Goal: Task Accomplishment & Management: Manage account settings

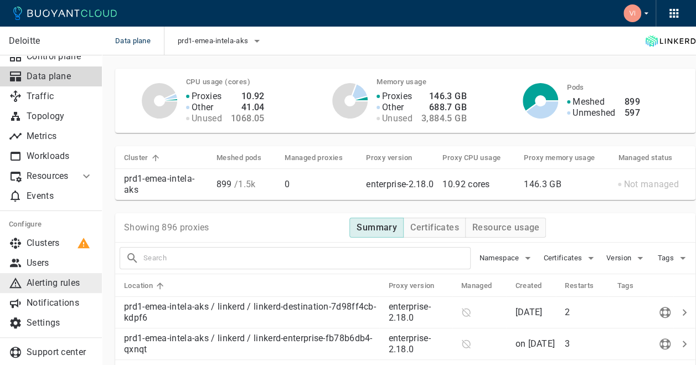
scroll to position [55, 0]
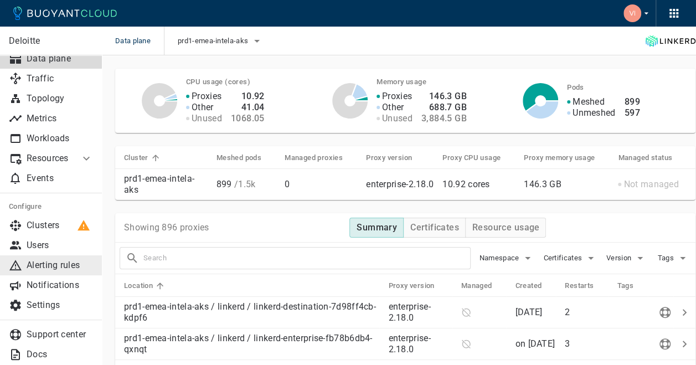
click at [48, 261] on p "Alerting rules" at bounding box center [60, 265] width 66 height 11
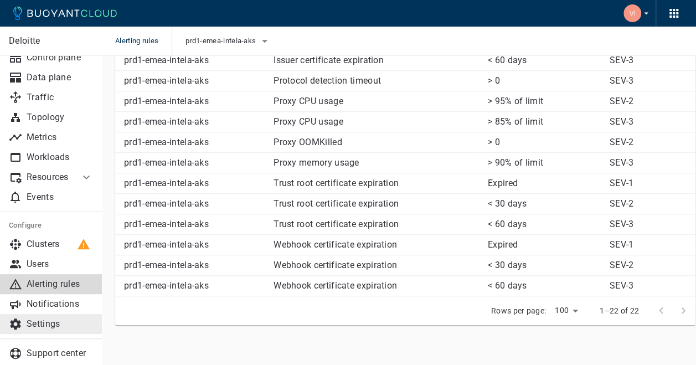
scroll to position [63, 0]
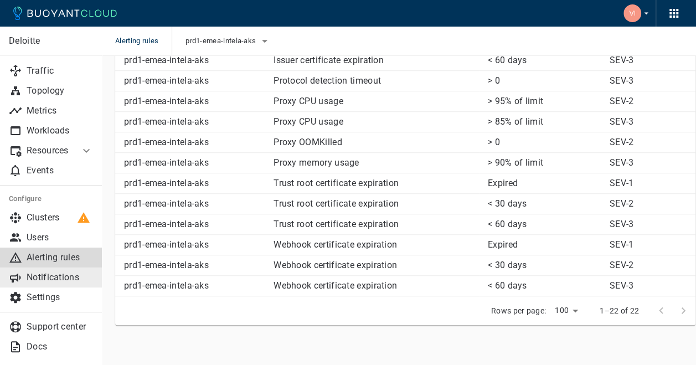
click at [56, 272] on p "Notifications" at bounding box center [60, 277] width 66 height 11
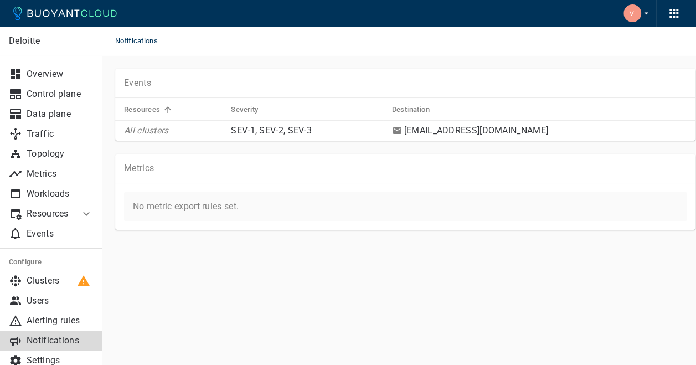
click at [402, 126] on icon at bounding box center [397, 131] width 10 height 10
click at [468, 125] on p "[EMAIL_ADDRESS][DOMAIN_NAME]" at bounding box center [475, 130] width 146 height 11
click at [45, 318] on p "Alerting rules" at bounding box center [60, 320] width 66 height 11
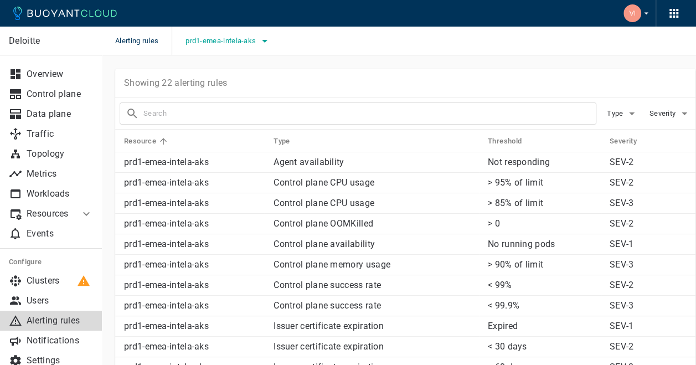
click at [268, 42] on icon "button" at bounding box center [264, 40] width 13 height 13
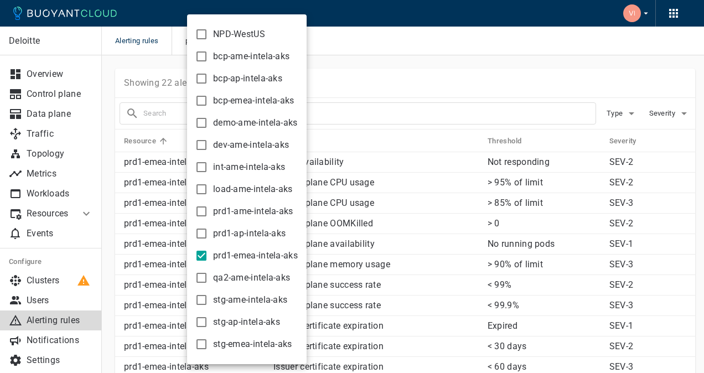
click at [368, 32] on div at bounding box center [352, 186] width 704 height 373
